Goal: Transaction & Acquisition: Purchase product/service

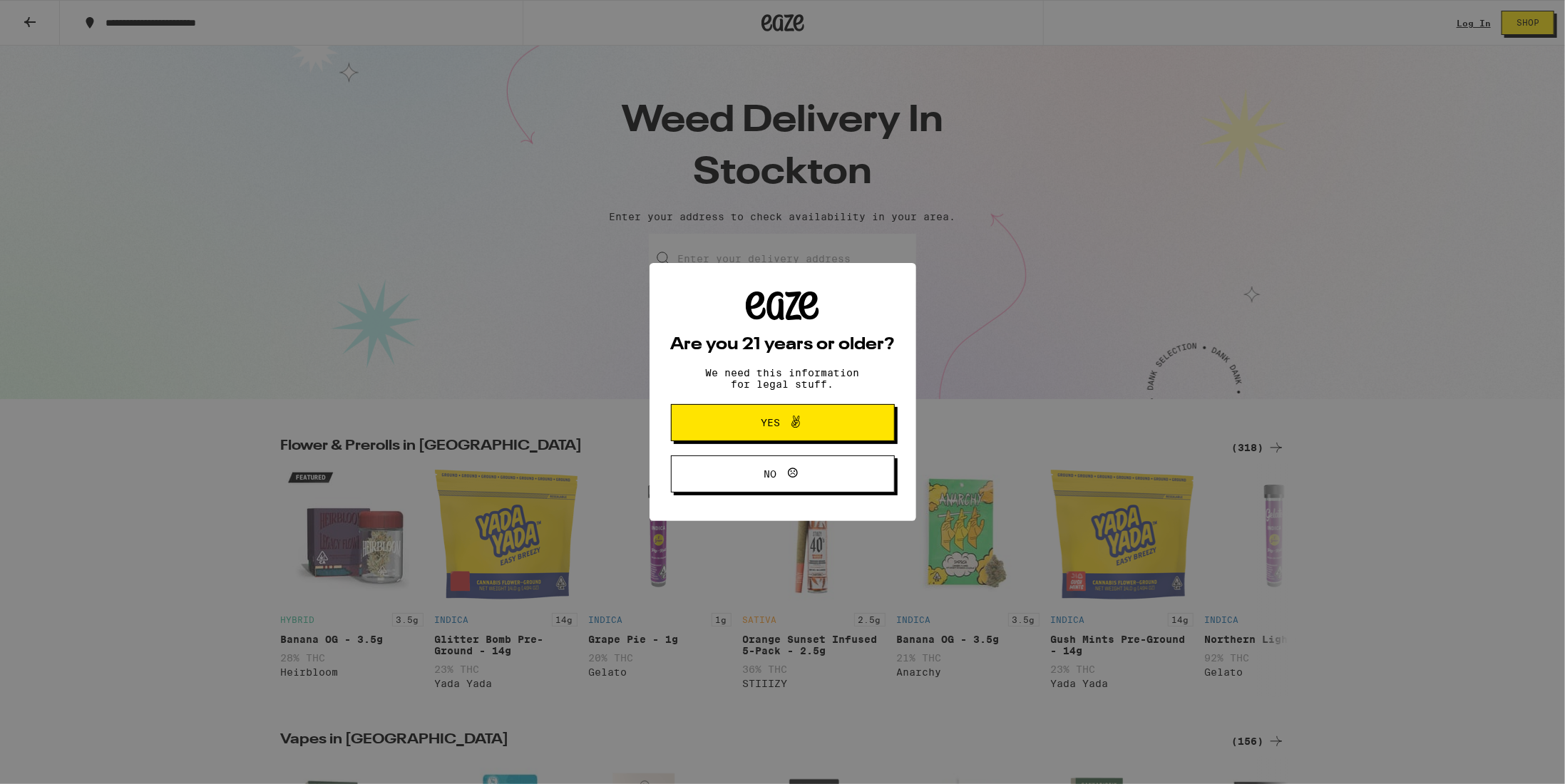
click at [778, 417] on span "Yes" at bounding box center [782, 422] width 108 height 18
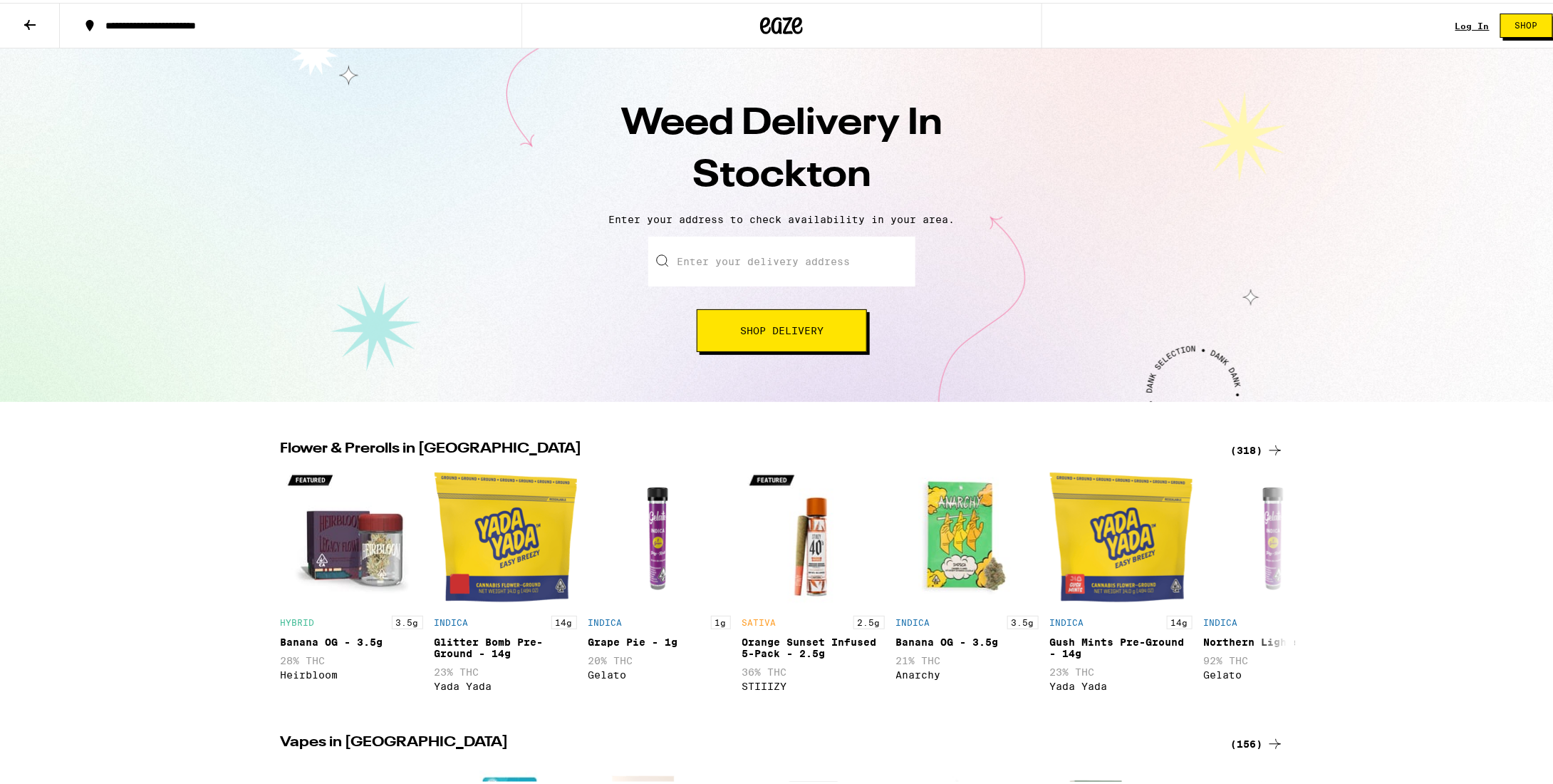
click at [735, 263] on input "Enter your delivery address" at bounding box center [782, 258] width 267 height 50
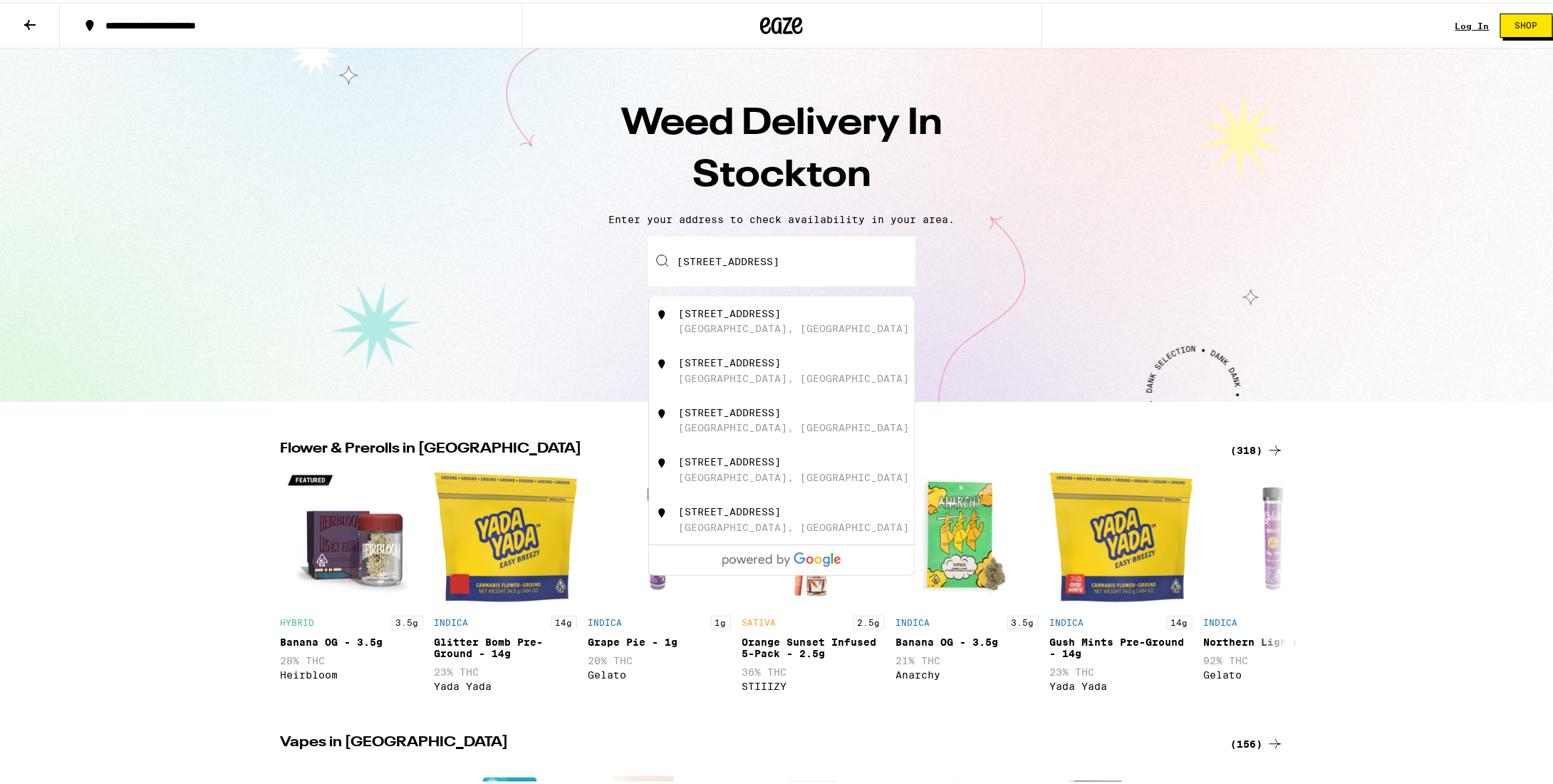
click at [730, 320] on div "[STREET_ADDRESS]" at bounding box center [806, 319] width 254 height 27
type input "[STREET_ADDRESS]"
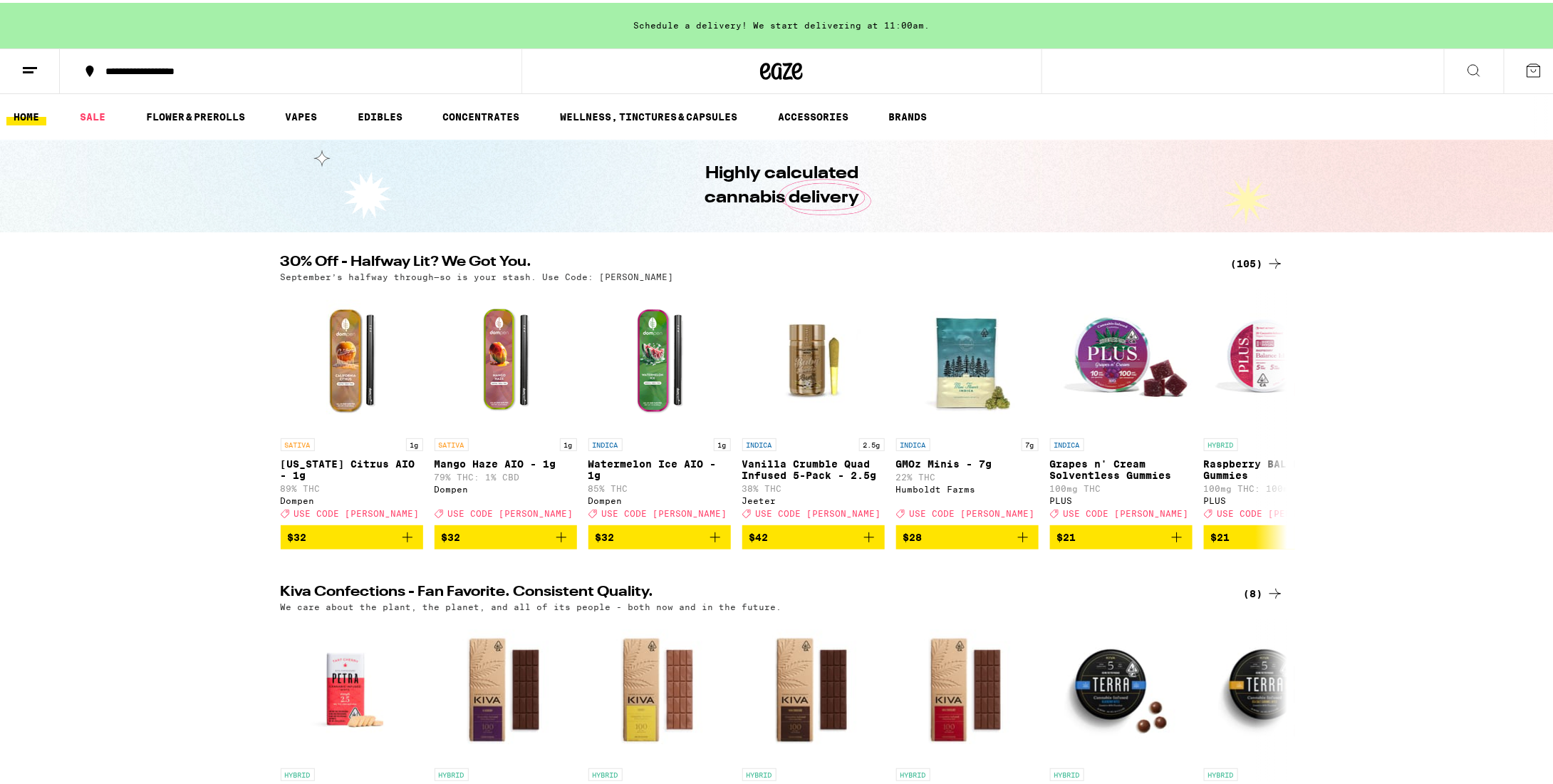
click at [30, 109] on link "HOME" at bounding box center [26, 113] width 40 height 17
click at [29, 66] on icon at bounding box center [30, 67] width 17 height 17
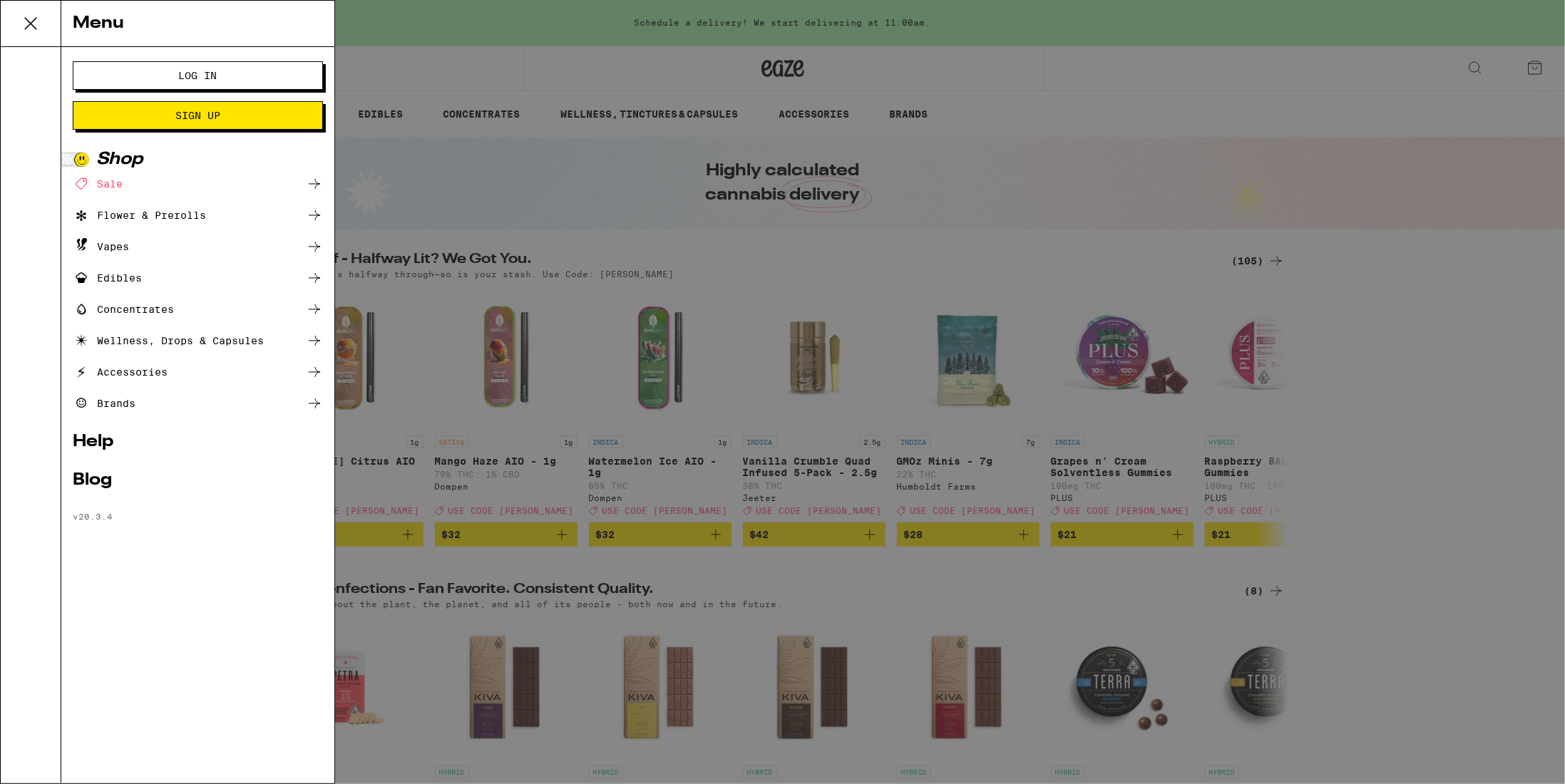
drag, startPoint x: 1423, startPoint y: 420, endPoint x: 1401, endPoint y: 417, distance: 22.2
